Goal: Information Seeking & Learning: Learn about a topic

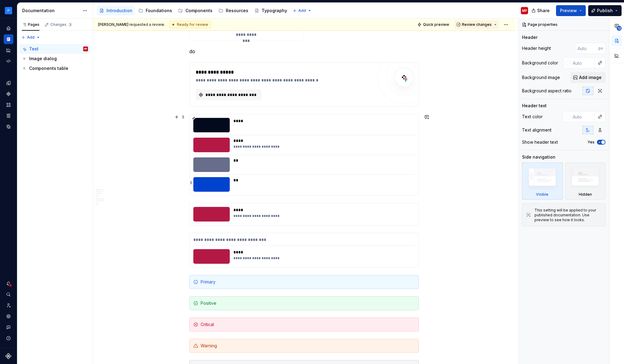
scroll to position [1048, 0]
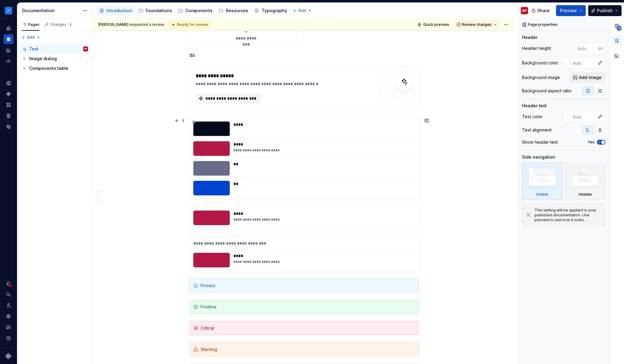
click at [294, 138] on div "**********" at bounding box center [304, 158] width 229 height 81
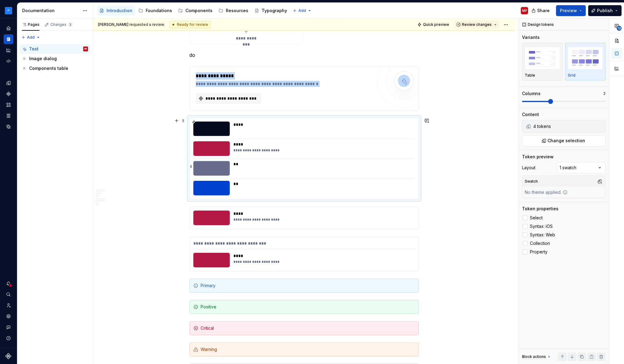
click at [294, 165] on div "**" at bounding box center [323, 164] width 178 height 6
click at [582, 139] on span "Change selection" at bounding box center [567, 141] width 38 height 6
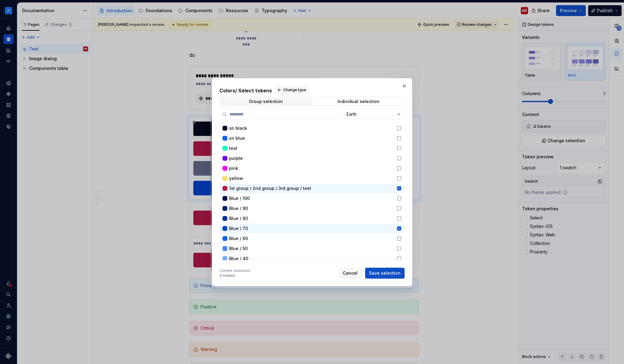
click at [409, 87] on div "Colors / Select tokens Change type Group selection Individual selection Earth s…" at bounding box center [312, 182] width 200 height 208
click at [401, 87] on button "button" at bounding box center [404, 86] width 9 height 9
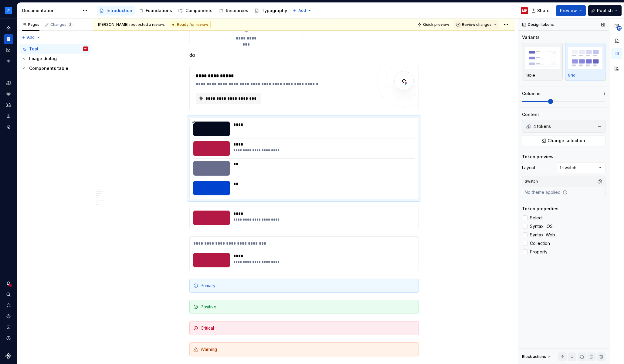
click at [553, 191] on div "No theme applied." at bounding box center [547, 192] width 48 height 11
click at [577, 198] on div "Swatch No theme applied." at bounding box center [564, 187] width 84 height 22
click at [12, 11] on html "Milky way MP Dataset Earth Documentation Accessibility guide for tree Page tree…" at bounding box center [312, 182] width 624 height 364
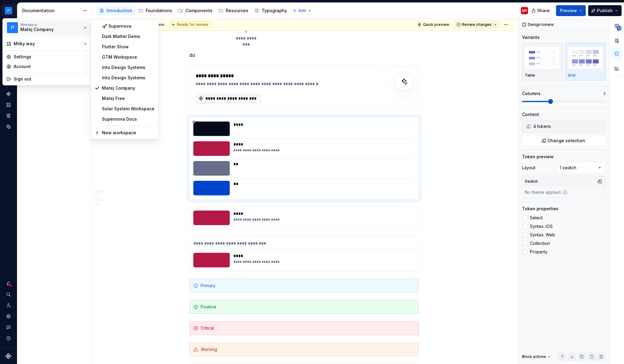
click at [72, 30] on div "Matej Company" at bounding box center [46, 29] width 52 height 6
click at [141, 110] on div "Solar System Workspace" at bounding box center [128, 109] width 53 height 6
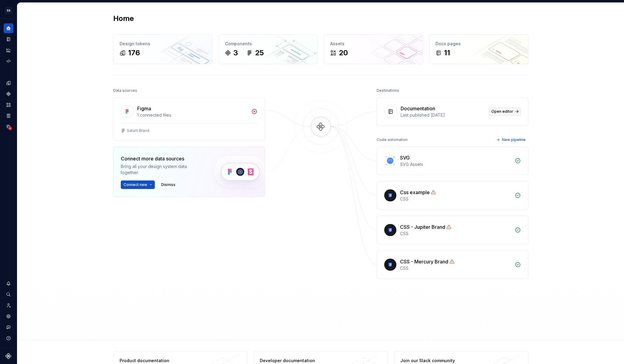
click at [503, 114] on link "Open editor" at bounding box center [505, 111] width 32 height 9
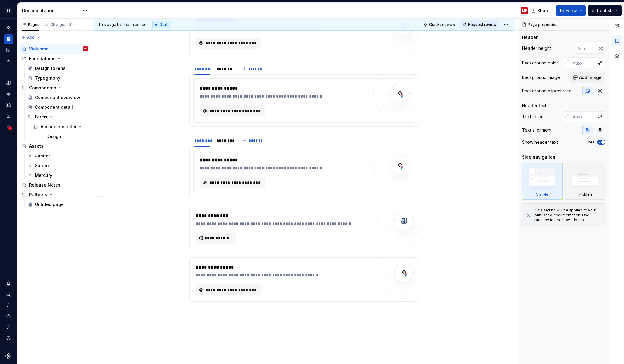
scroll to position [995, 0]
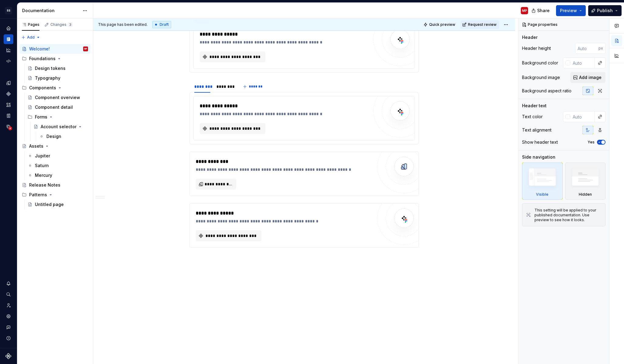
drag, startPoint x: 62, startPoint y: 71, endPoint x: 94, endPoint y: 73, distance: 31.3
click at [62, 71] on div "Design tokens" at bounding box center [61, 68] width 53 height 6
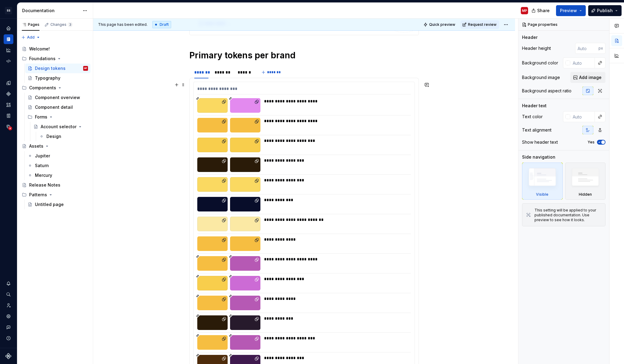
scroll to position [424, 0]
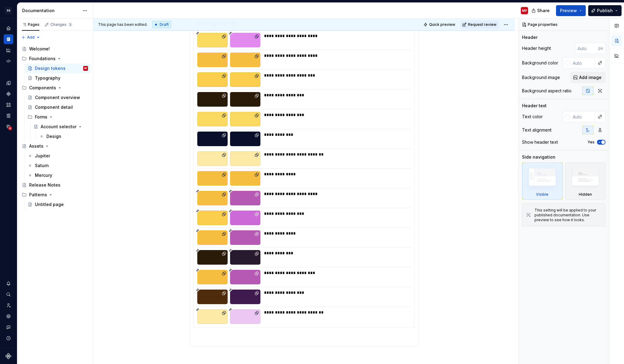
click at [383, 129] on div "**********" at bounding box center [304, 172] width 221 height 311
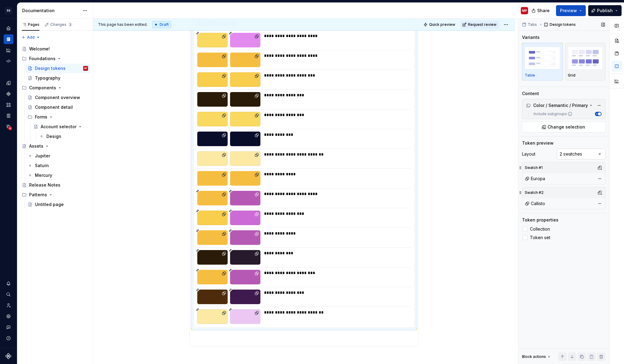
click at [598, 156] on div "Comments Open comments No comments yet Select ‘Comment’ from the block context …" at bounding box center [572, 192] width 106 height 346
click at [598, 155] on div "Comments Open comments No comments yet Select ‘Comment’ from the block context …" at bounding box center [572, 192] width 106 height 346
click at [601, 170] on button "button" at bounding box center [600, 167] width 9 height 9
click at [494, 151] on html "**********" at bounding box center [312, 182] width 624 height 364
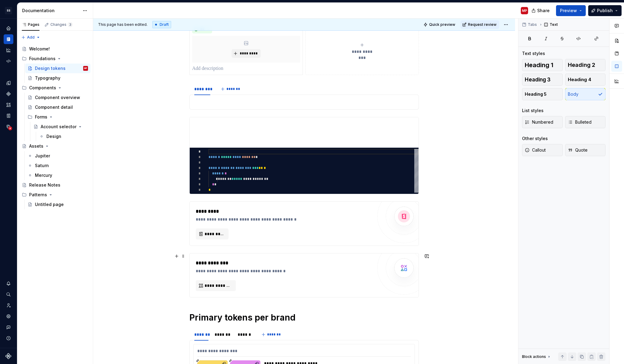
scroll to position [326, 0]
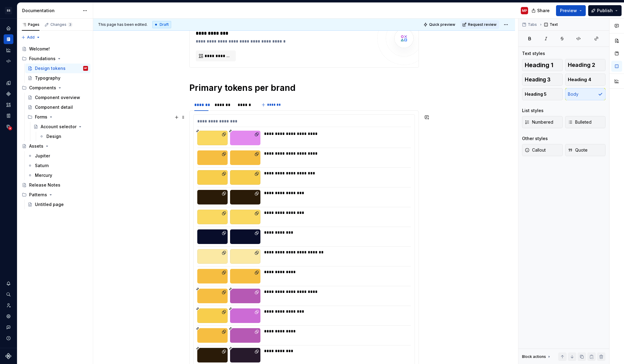
click at [289, 157] on div "**********" at bounding box center [335, 157] width 143 height 15
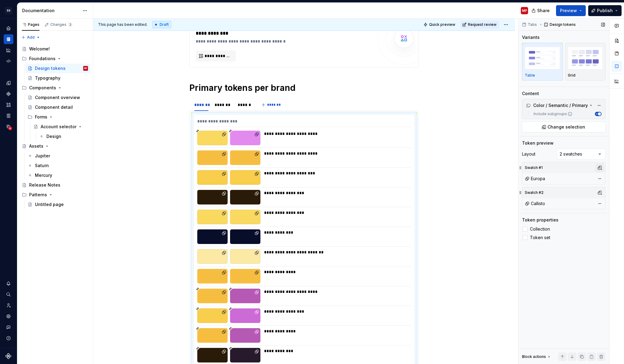
click at [598, 168] on button "button" at bounding box center [600, 167] width 9 height 9
click at [540, 200] on div "Suggestions" at bounding box center [537, 200] width 5 height 5
drag, startPoint x: 538, startPoint y: 193, endPoint x: 541, endPoint y: 191, distance: 3.5
click at [538, 193] on span "Dark Theme" at bounding box center [568, 191] width 70 height 10
drag, startPoint x: 571, startPoint y: 290, endPoint x: 563, endPoint y: 258, distance: 32.3
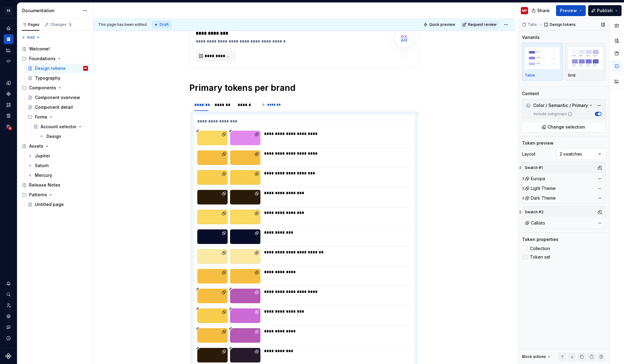
click at [570, 288] on div "Comments Open comments No comments yet Select ‘Comment’ from the block context …" at bounding box center [572, 192] width 106 height 346
drag, startPoint x: 523, startPoint y: 198, endPoint x: 524, endPoint y: 186, distance: 12.8
click at [524, 186] on icon at bounding box center [523, 185] width 5 height 5
type textarea "*"
